Goal: Check status: Check status

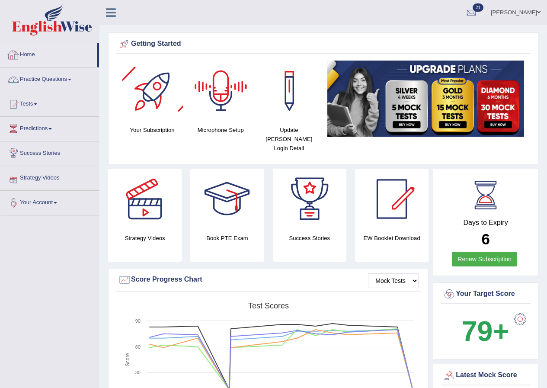
click at [27, 56] on link "Home" at bounding box center [48, 54] width 96 height 22
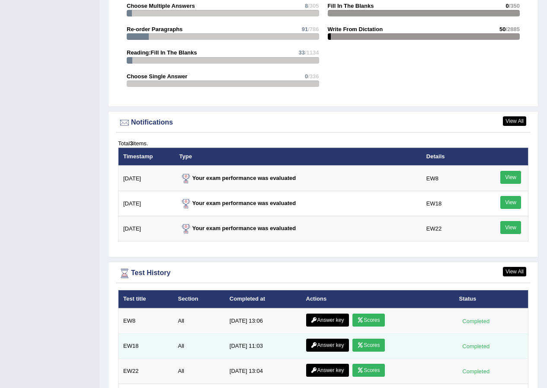
scroll to position [1106, 0]
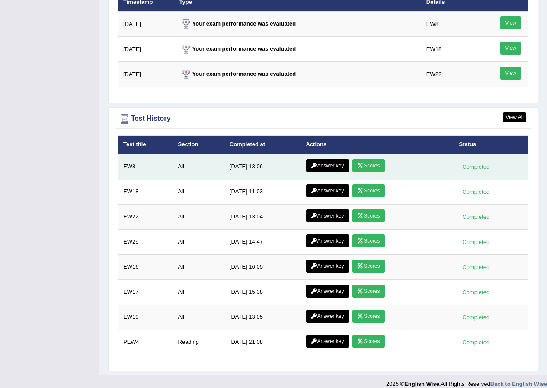
click at [323, 159] on link "Answer key" at bounding box center [327, 165] width 43 height 13
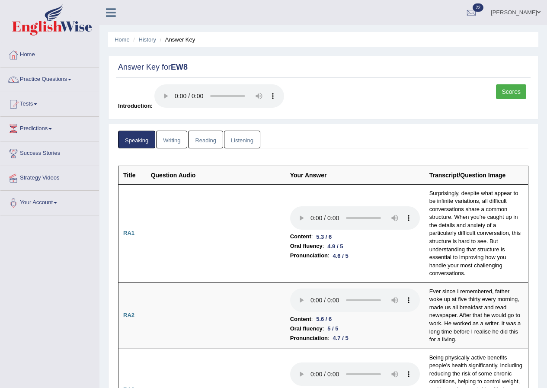
click at [506, 93] on link "Scores" at bounding box center [511, 91] width 30 height 15
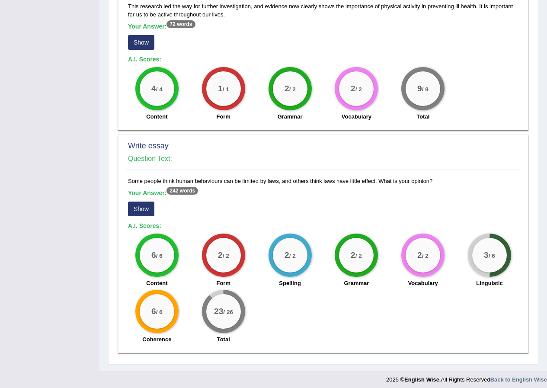
scroll to position [567, 0]
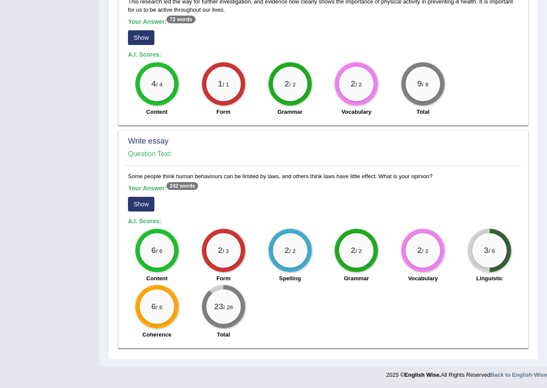
click at [143, 201] on button "Show" at bounding box center [141, 204] width 26 height 15
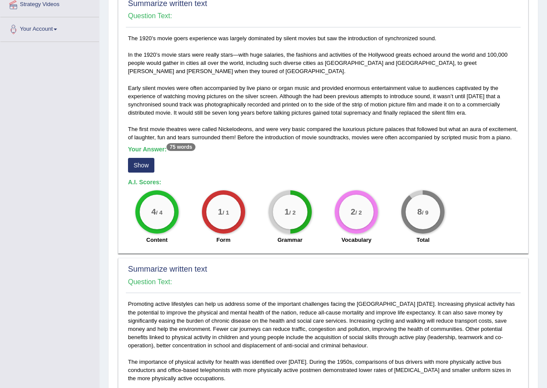
scroll to position [130, 0]
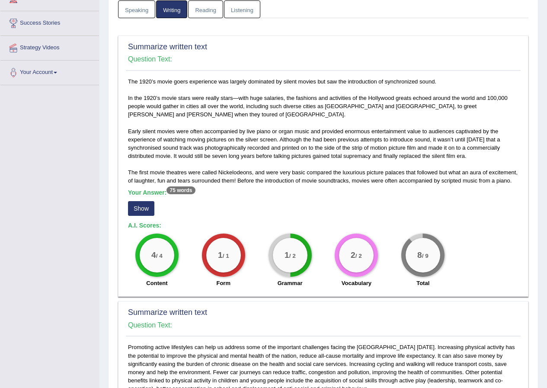
click at [141, 202] on button "Show" at bounding box center [141, 208] width 26 height 15
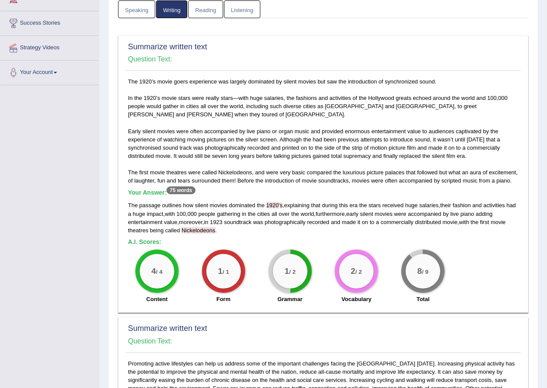
scroll to position [0, 0]
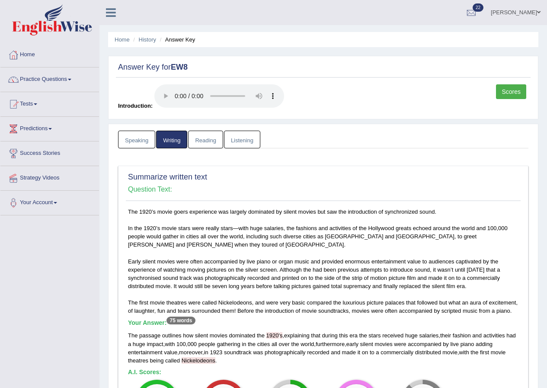
click at [198, 139] on link "Reading" at bounding box center [205, 140] width 35 height 18
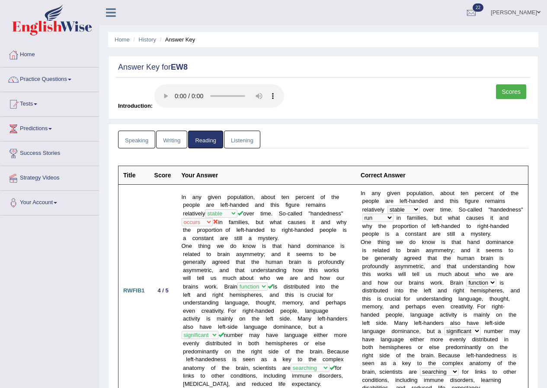
click at [240, 137] on link "Listening" at bounding box center [242, 140] width 36 height 18
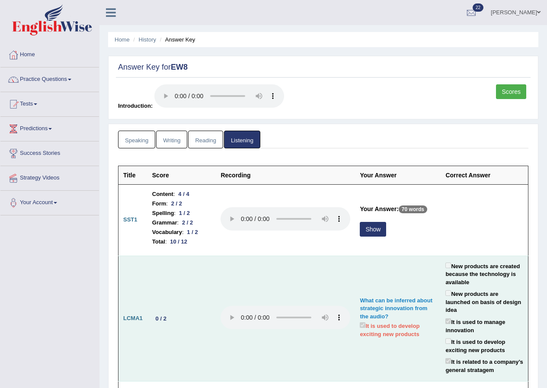
scroll to position [43, 0]
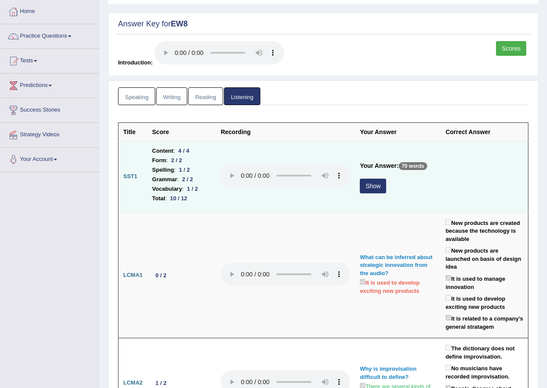
click at [360, 186] on button "Show" at bounding box center [373, 186] width 26 height 15
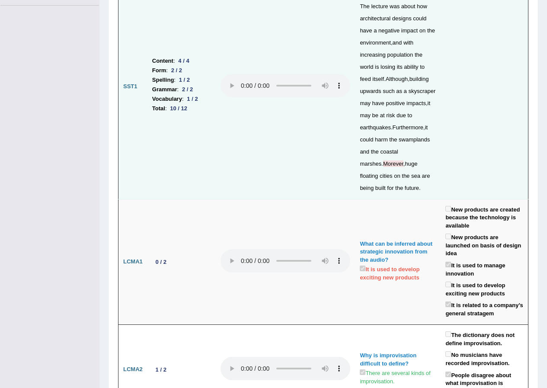
scroll to position [0, 0]
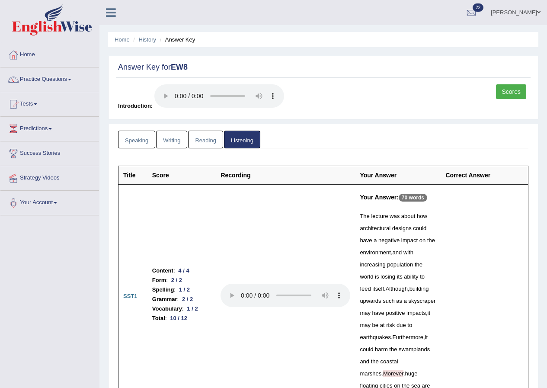
click at [166, 140] on link "Writing" at bounding box center [171, 140] width 31 height 18
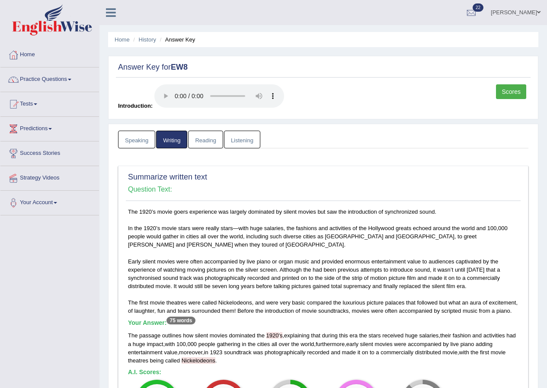
click at [140, 146] on link "Speaking" at bounding box center [136, 140] width 37 height 18
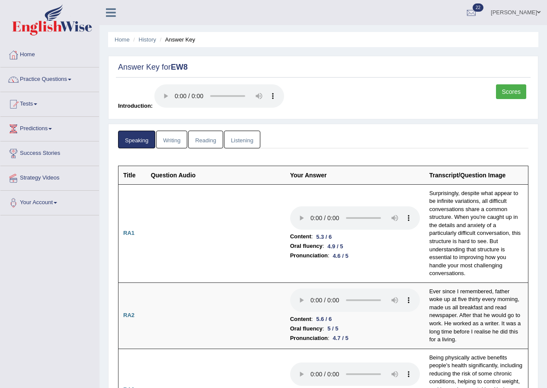
click at [210, 136] on link "Reading" at bounding box center [205, 140] width 35 height 18
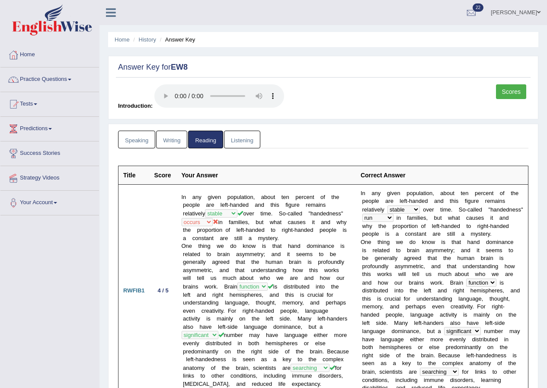
click at [516, 92] on link "Scores" at bounding box center [511, 91] width 30 height 15
